Goal: Information Seeking & Learning: Learn about a topic

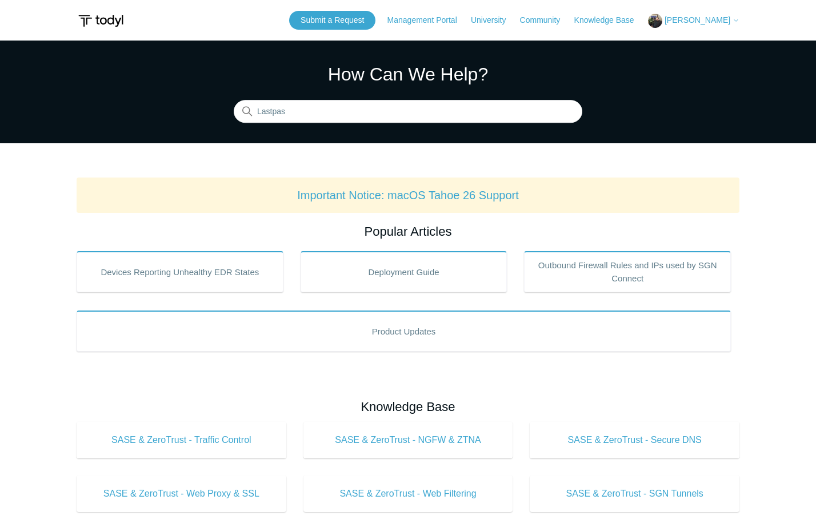
type input "Lastpass"
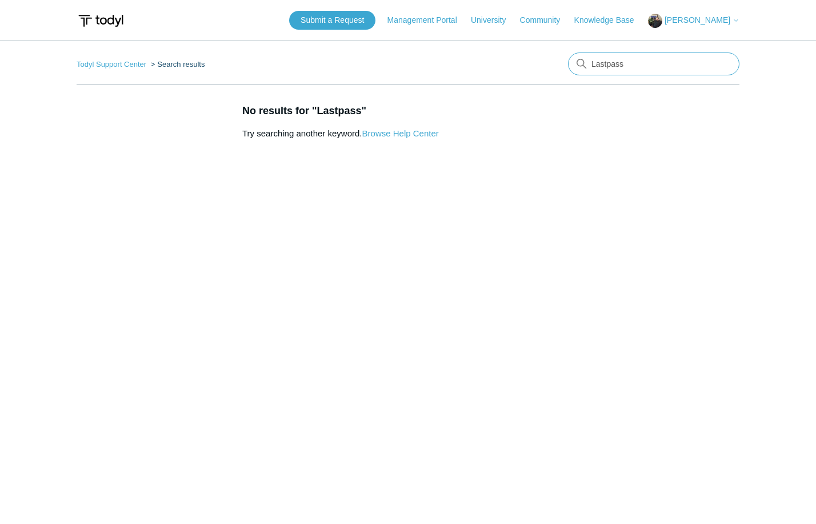
drag, startPoint x: 635, startPoint y: 66, endPoint x: 557, endPoint y: 70, distance: 77.8
click at [557, 70] on nav "Todyl Support Center Search results There are no matching results in this help …" at bounding box center [408, 69] width 663 height 33
type input "W"
type input "SIEM token"
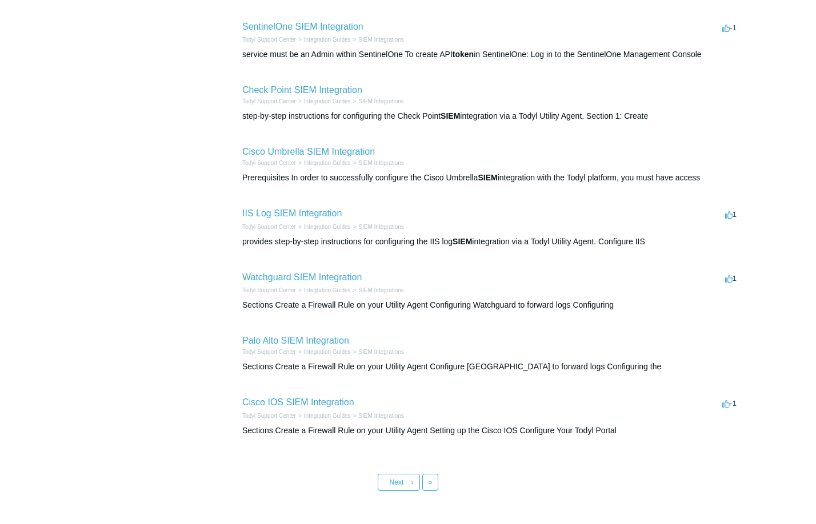
scroll to position [343, 0]
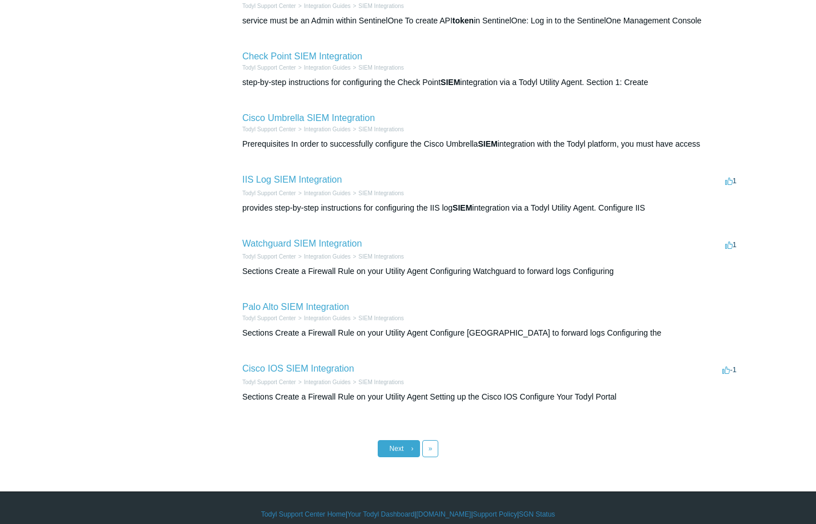
click at [389, 446] on link "Next ›" at bounding box center [399, 448] width 42 height 17
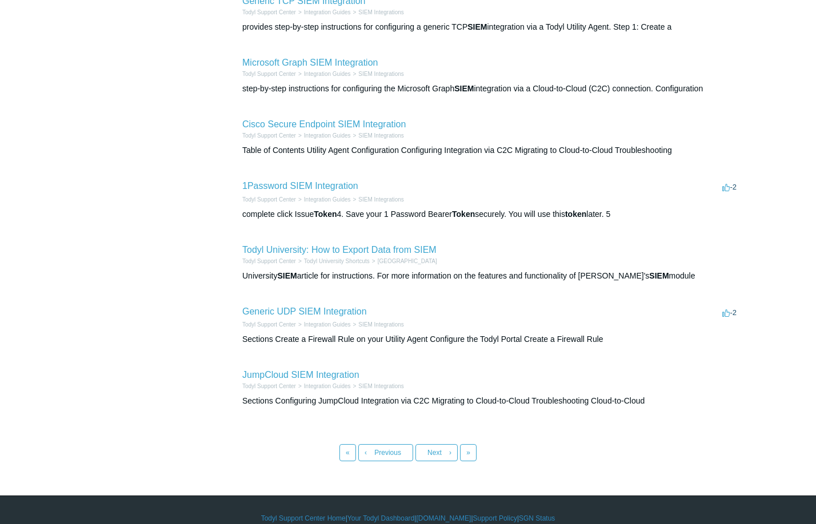
scroll to position [345, 0]
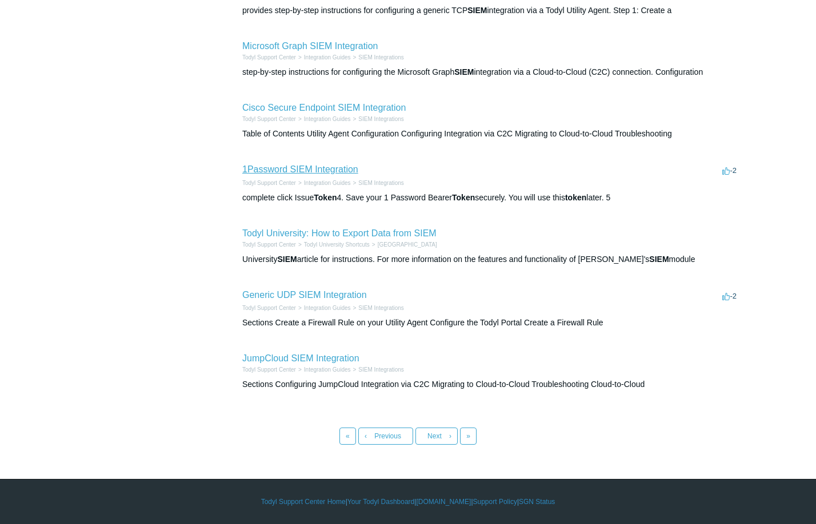
click at [300, 168] on link "1Password SIEM Integration" at bounding box center [300, 169] width 116 height 10
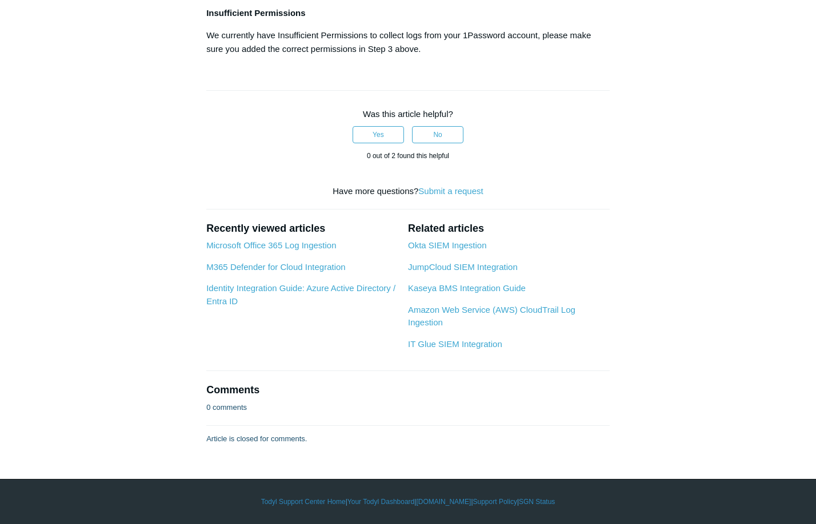
scroll to position [3885, 0]
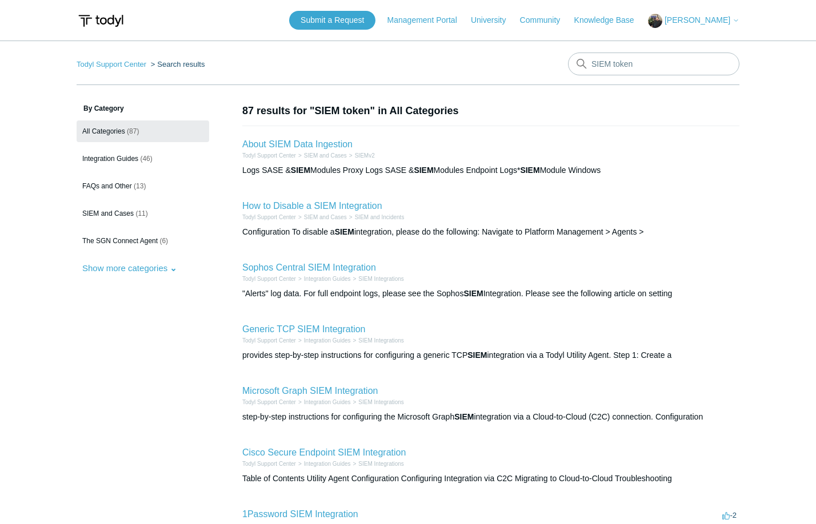
scroll to position [345, 0]
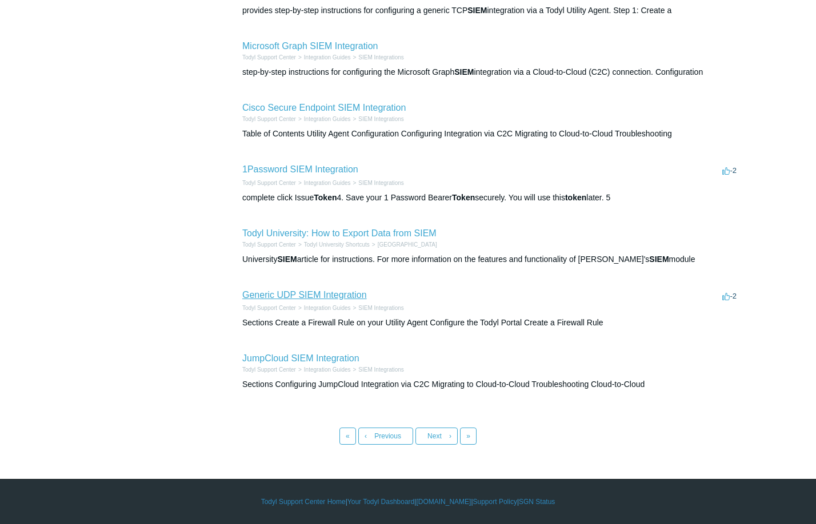
click at [295, 295] on link "Generic UDP SIEM Integration" at bounding box center [304, 295] width 125 height 10
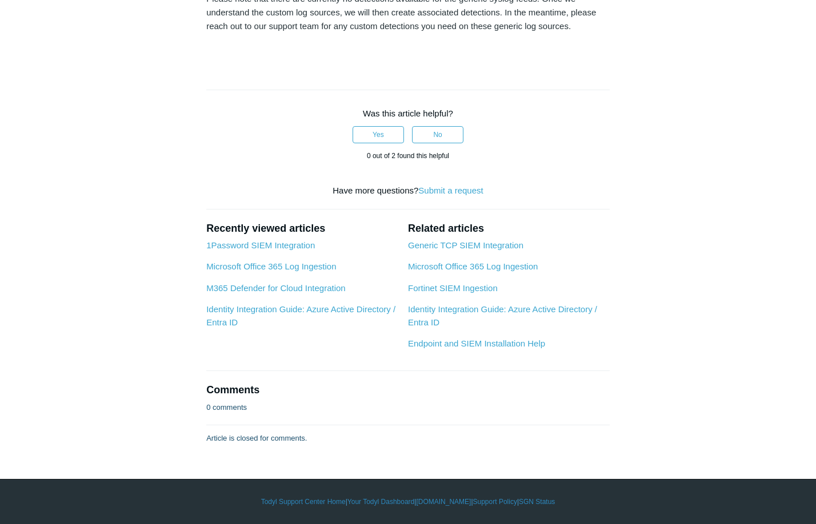
scroll to position [3827, 0]
